Goal: Task Accomplishment & Management: Use online tool/utility

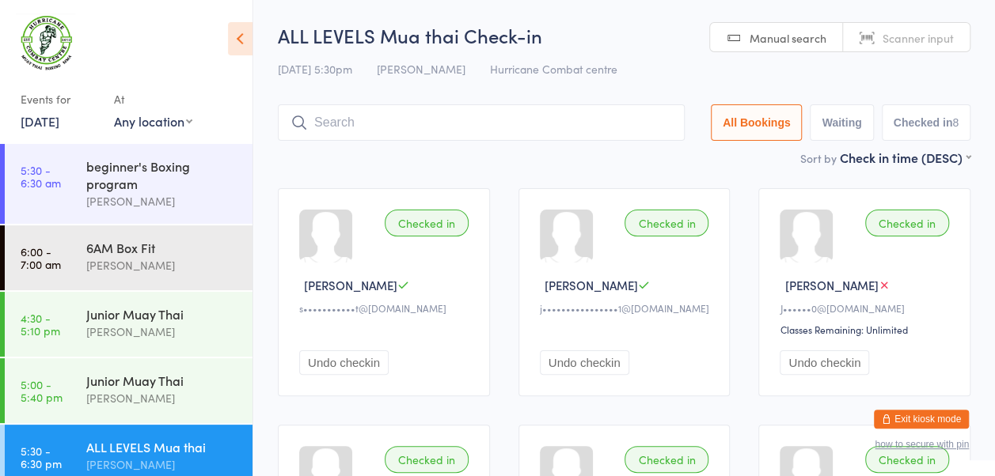
scroll to position [81, 0]
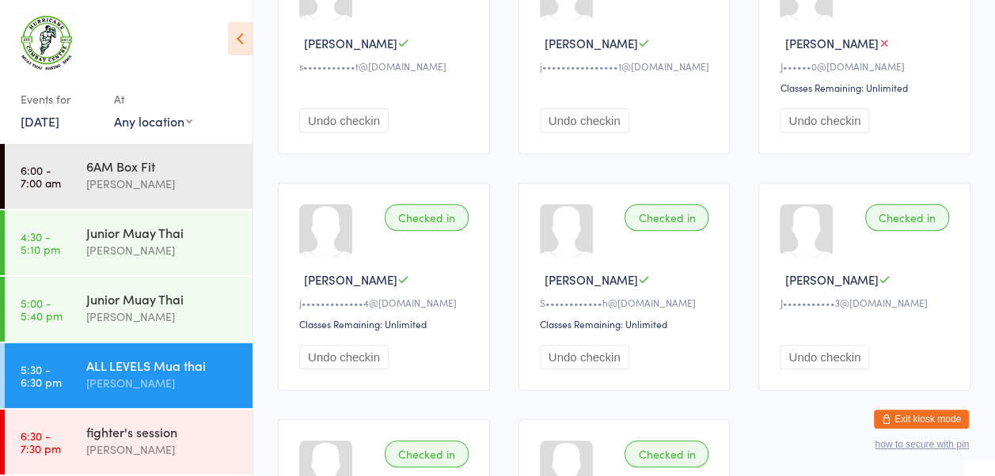
scroll to position [267, 0]
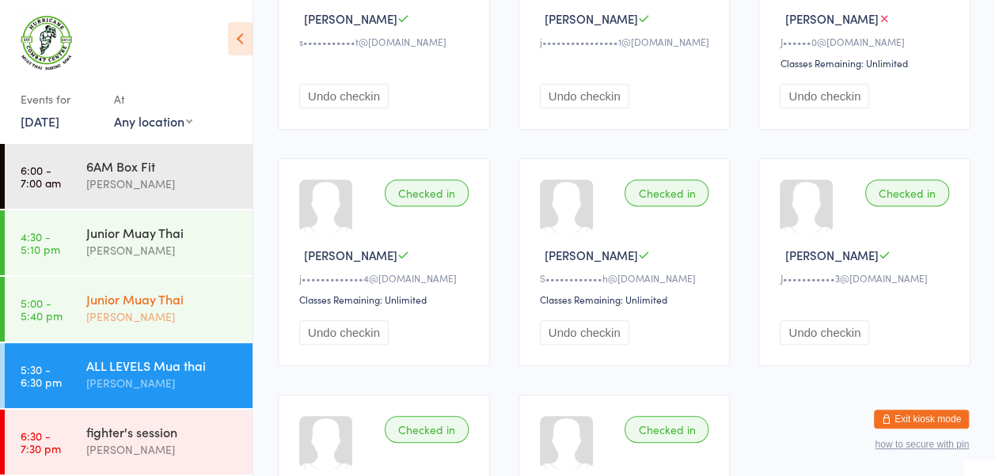
click at [143, 329] on div "Junior Muay Thai mitchell carter" at bounding box center [169, 308] width 166 height 63
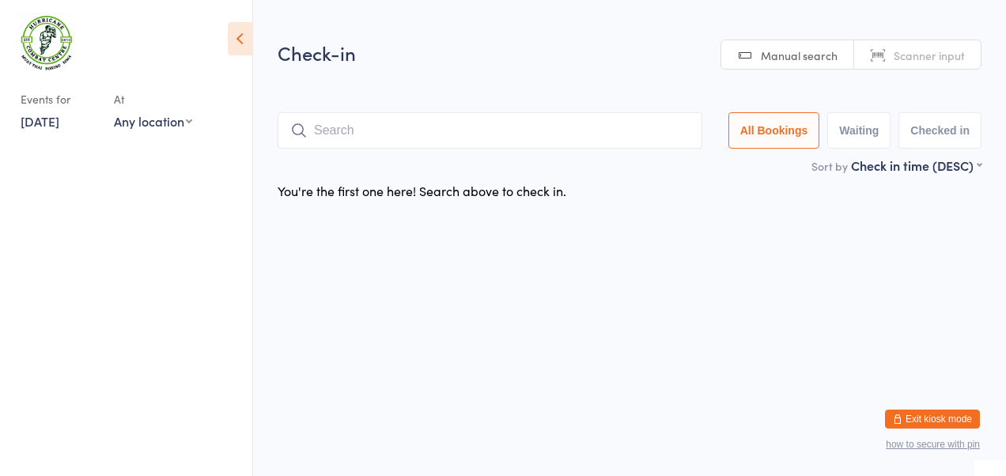
click at [131, 365] on ul at bounding box center [126, 310] width 252 height 332
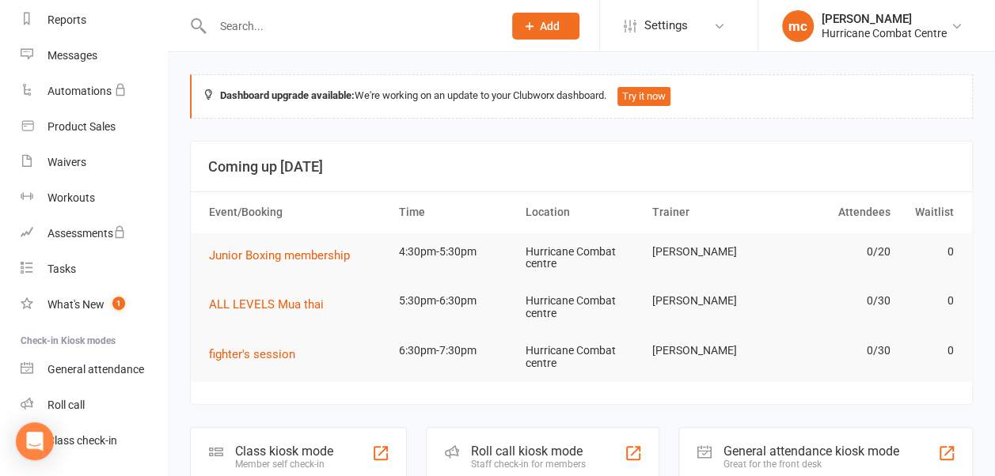
scroll to position [248, 0]
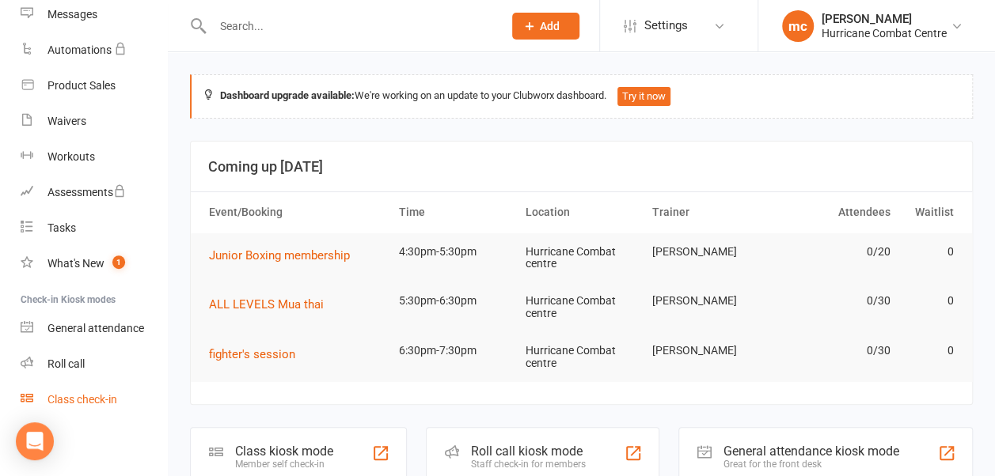
click at [76, 405] on div "Class check-in" at bounding box center [82, 399] width 70 height 13
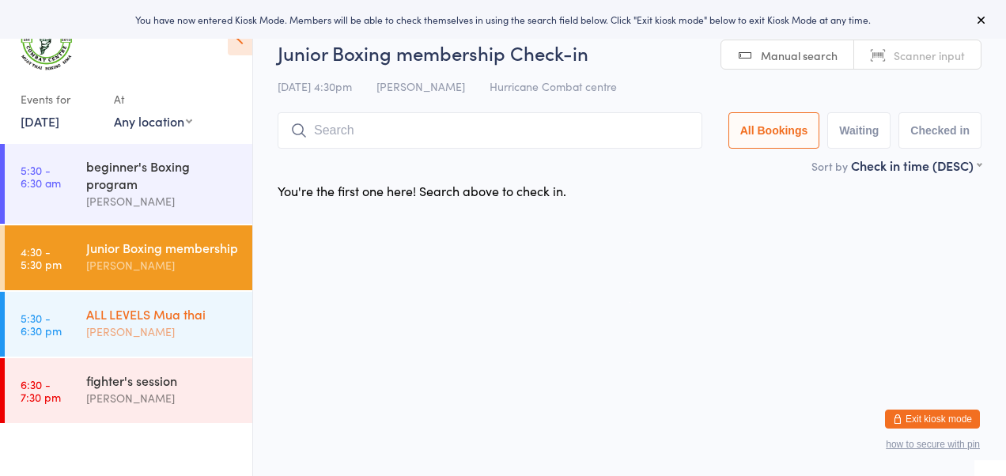
click at [61, 339] on link "5:30 - 6:30 pm ALL LEVELS Mua thai mitchell carter" at bounding box center [129, 324] width 248 height 65
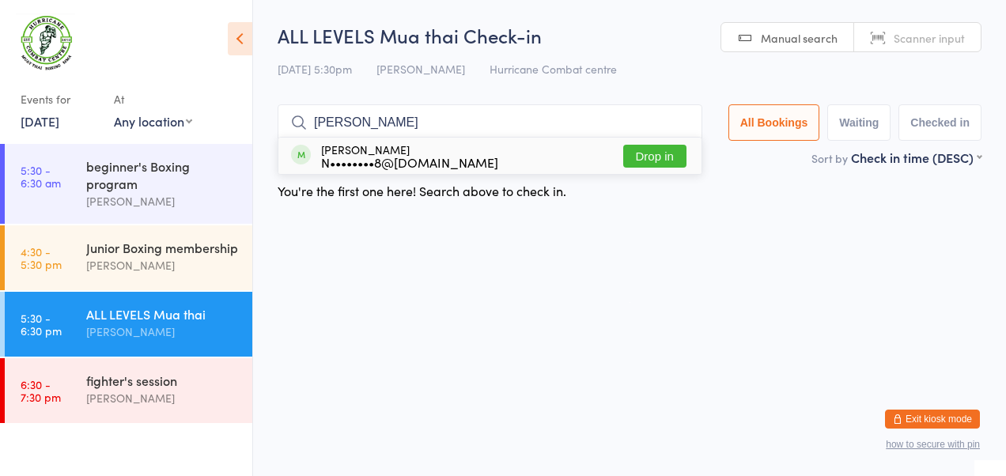
type input "neil"
click at [669, 164] on button "Drop in" at bounding box center [654, 156] width 63 height 23
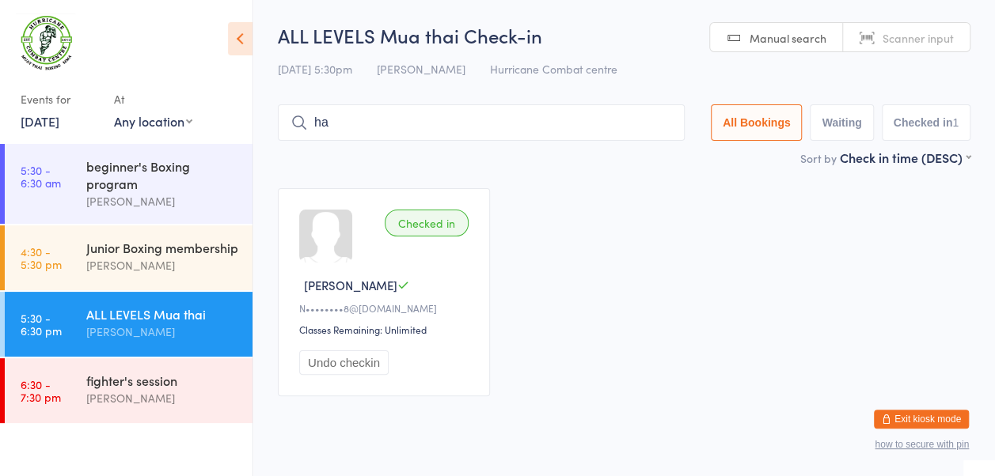
type input "h"
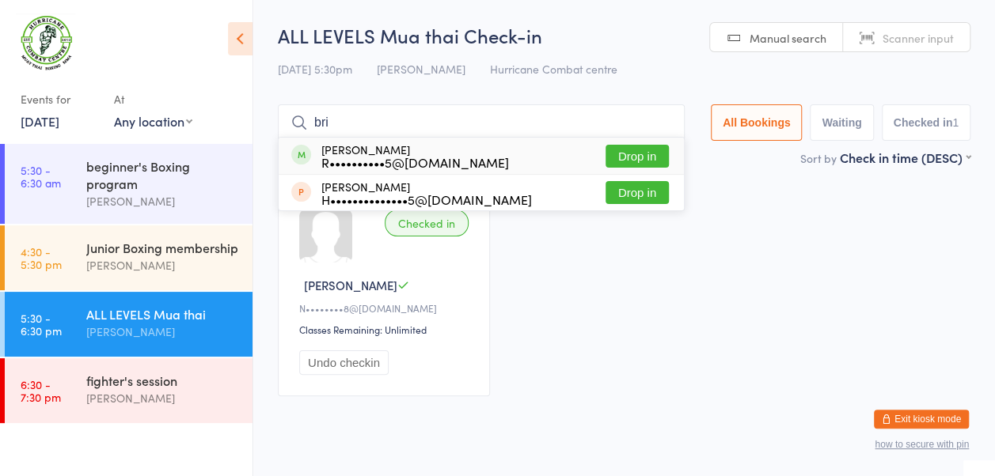
type input "bri"
click at [642, 154] on button "Drop in" at bounding box center [636, 156] width 63 height 23
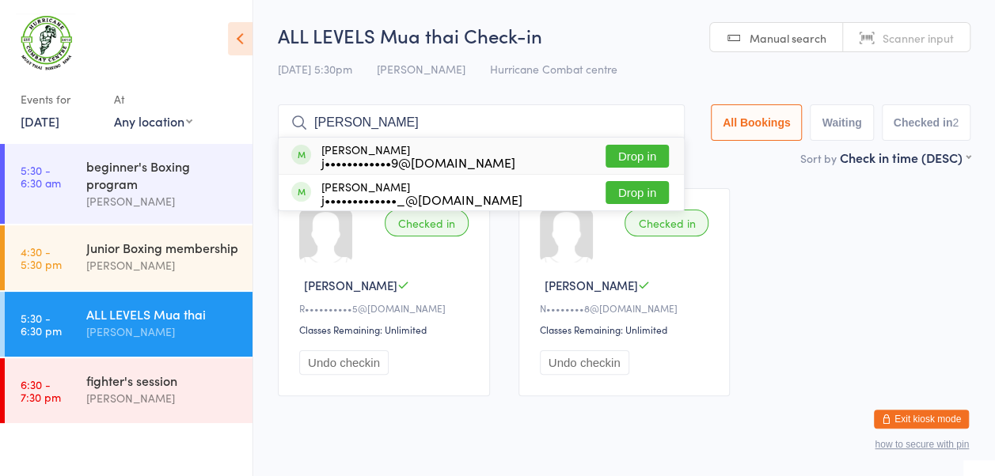
type input "james"
click at [631, 199] on button "Drop in" at bounding box center [636, 192] width 63 height 23
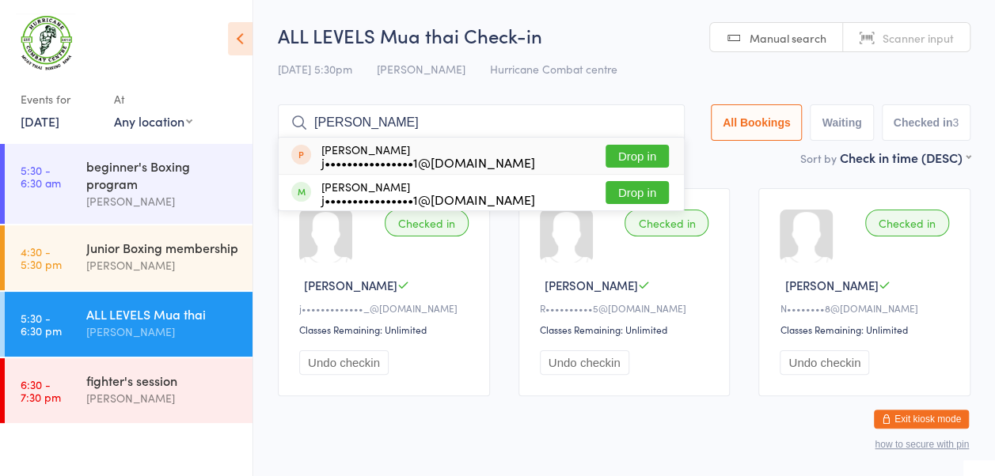
type input "john"
click at [639, 149] on button "Drop in" at bounding box center [636, 156] width 63 height 23
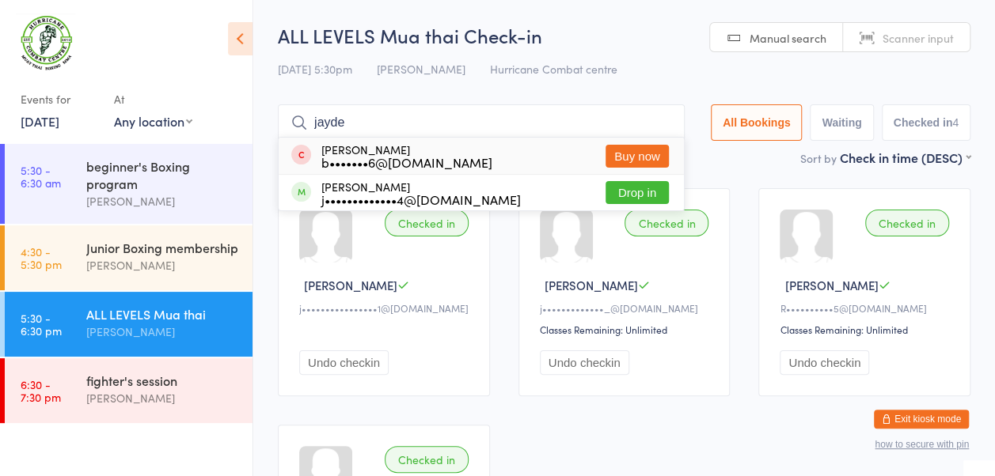
type input "jayde"
click at [637, 190] on button "Drop in" at bounding box center [636, 192] width 63 height 23
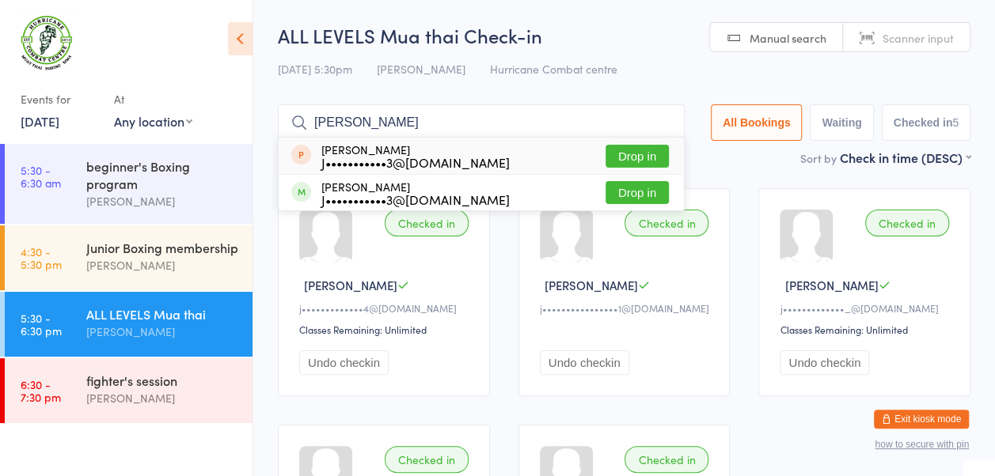
type input "joey"
click at [638, 161] on button "Drop in" at bounding box center [636, 156] width 63 height 23
